Goal: Register for event/course

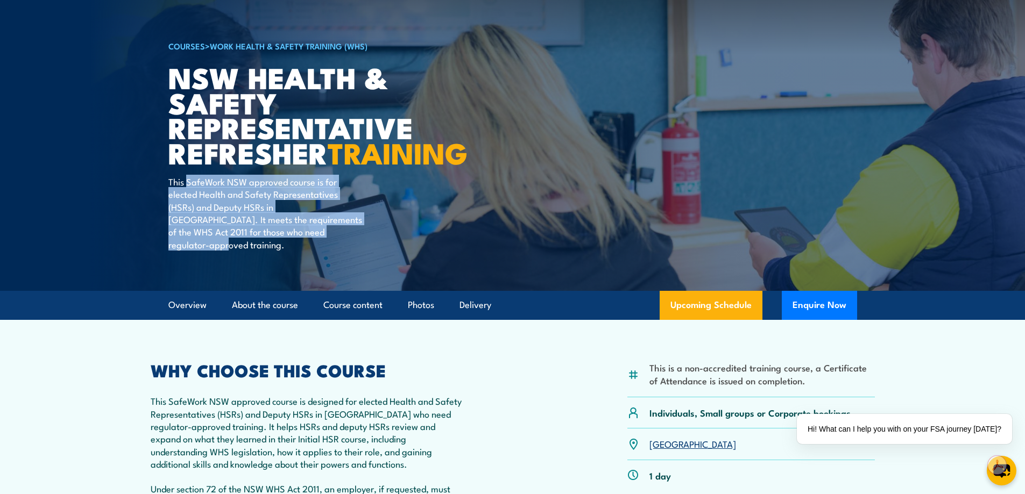
drag, startPoint x: 313, startPoint y: 263, endPoint x: 187, endPoint y: 206, distance: 138.4
click at [187, 206] on p "This SafeWork NSW approved course is for elected Health and Safety Representati…" at bounding box center [266, 212] width 196 height 75
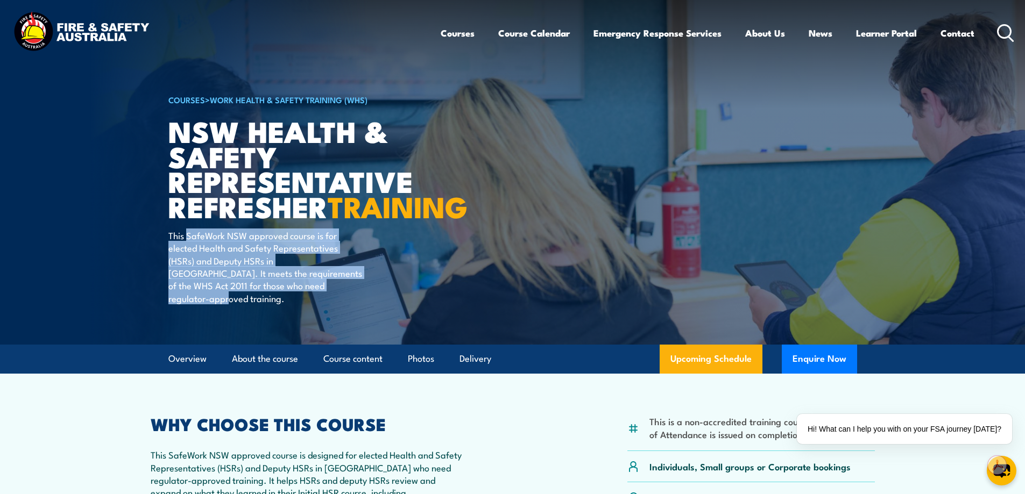
click at [280, 295] on p "This SafeWork NSW approved course is for elected Health and Safety Representati…" at bounding box center [266, 266] width 196 height 75
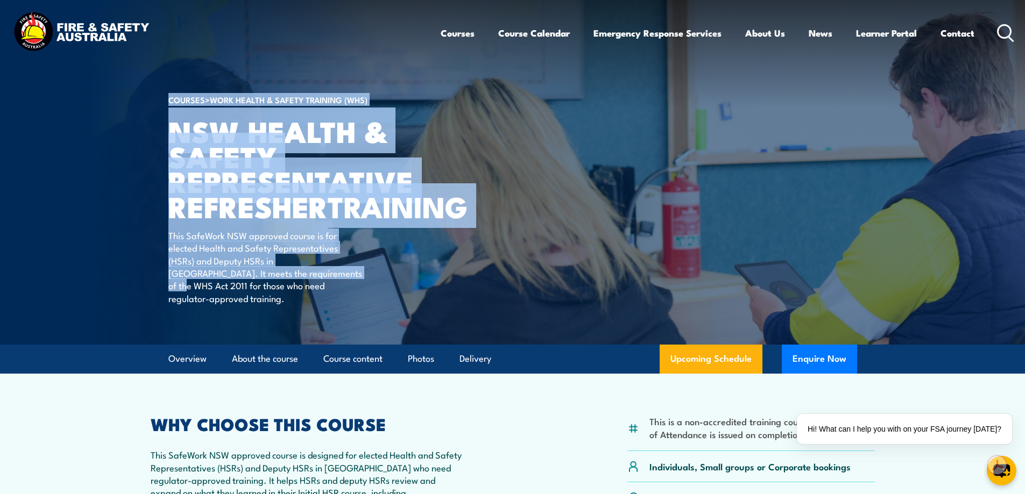
drag, startPoint x: 301, startPoint y: 297, endPoint x: 166, endPoint y: 260, distance: 140.0
click at [164, 260] on section "COURSES > Work Health & Safety Training (WHS) NSW Health & Safety Representativ…" at bounding box center [512, 172] width 1025 height 345
click at [196, 266] on p "This SafeWork NSW approved course is for elected Health and Safety Representati…" at bounding box center [266, 266] width 196 height 75
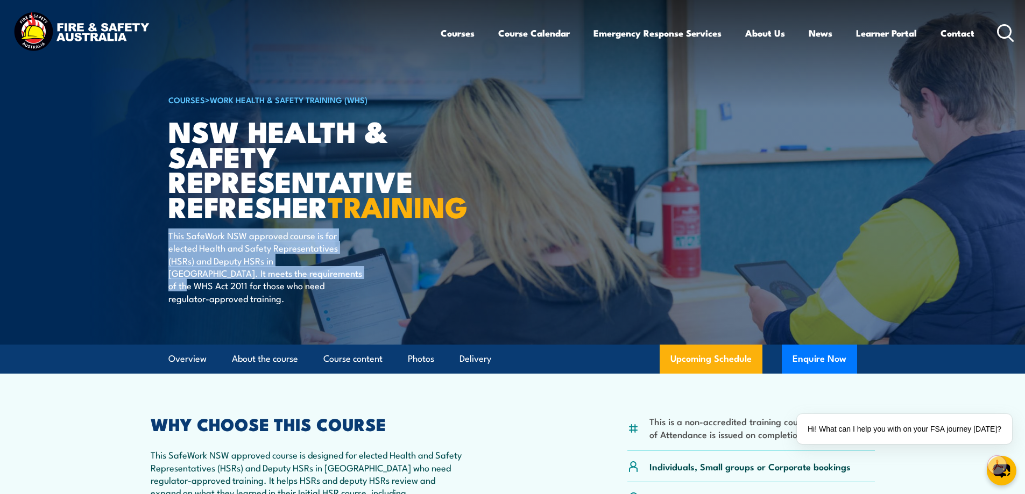
drag, startPoint x: 168, startPoint y: 257, endPoint x: 303, endPoint y: 300, distance: 141.4
click at [303, 300] on p "This SafeWork NSW approved course is for elected Health and Safety Representati…" at bounding box center [266, 266] width 196 height 75
copy p "This SafeWork NSW approved course is for elected Health and Safety Representati…"
